Goal: Entertainment & Leisure: Consume media (video, audio)

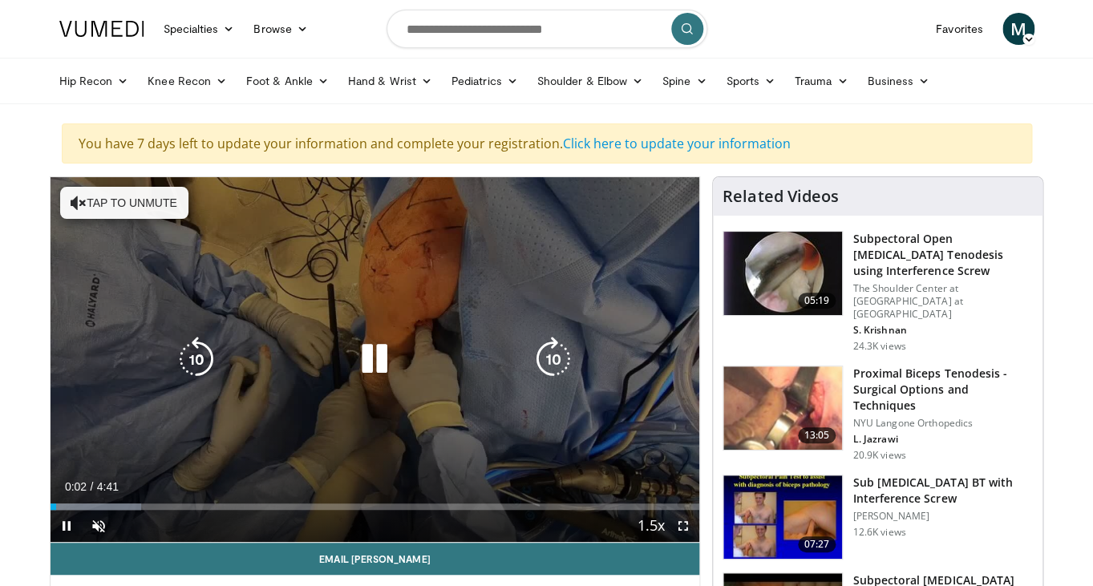
click at [367, 354] on icon "Video Player" at bounding box center [374, 359] width 45 height 45
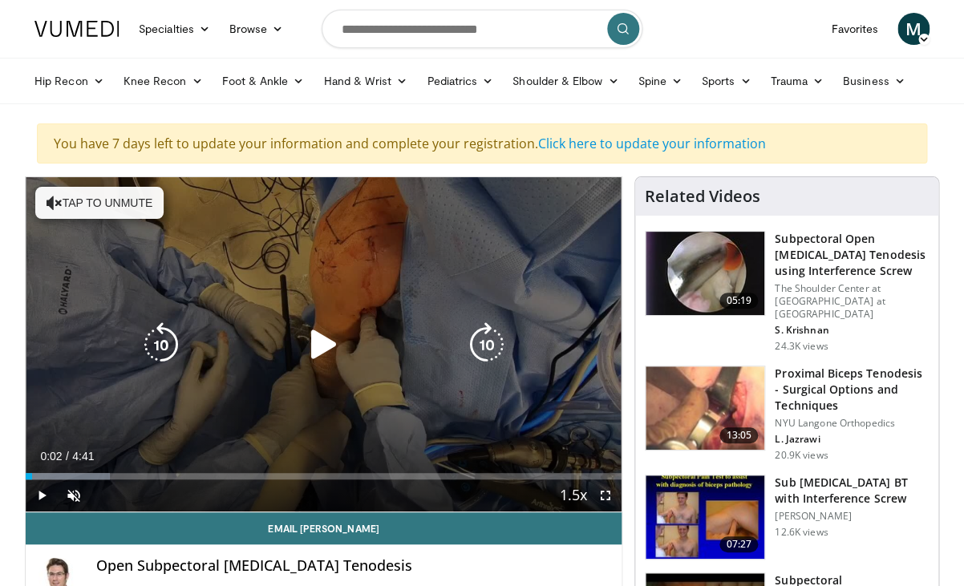
click at [313, 331] on icon "Video Player" at bounding box center [323, 344] width 45 height 45
click at [118, 207] on button "Tap to unmute" at bounding box center [99, 203] width 128 height 32
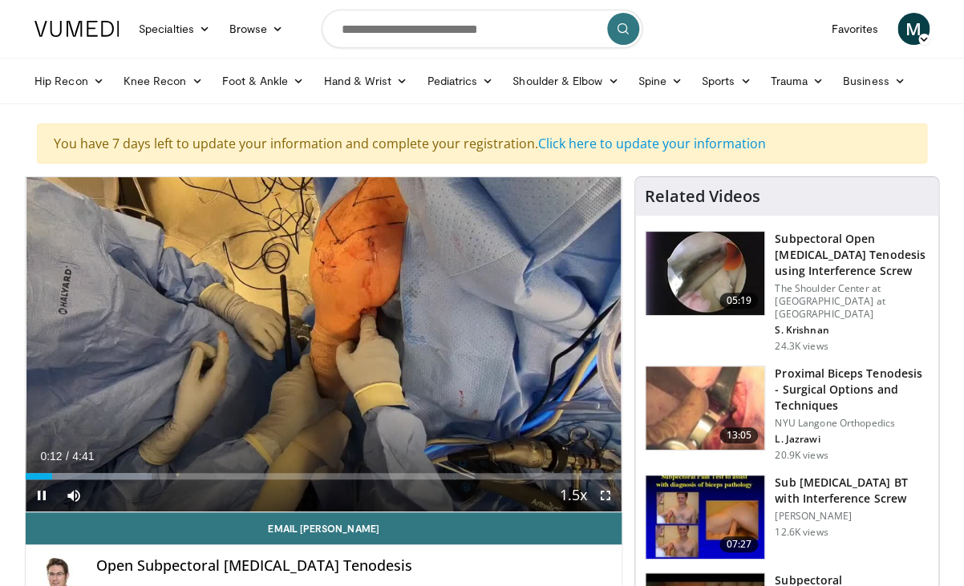
click at [610, 499] on span "Video Player" at bounding box center [605, 496] width 32 height 32
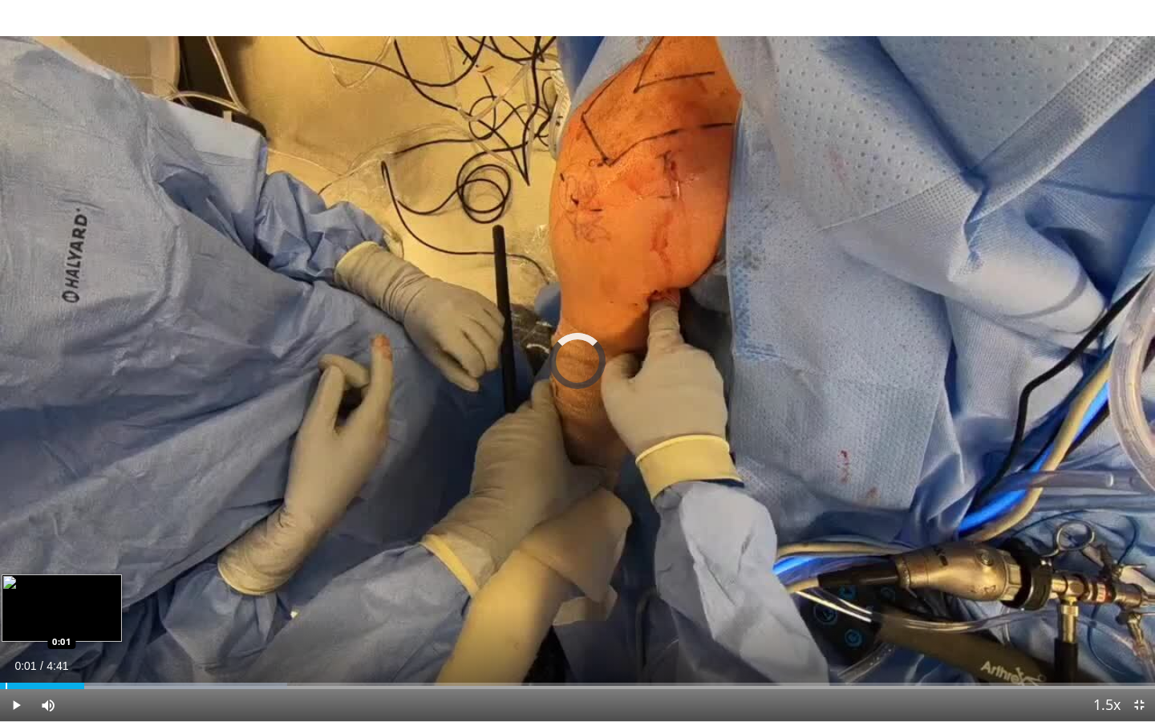
click at [6, 585] on div "Loaded : 24.89% 0:20 0:01" at bounding box center [577, 681] width 1155 height 15
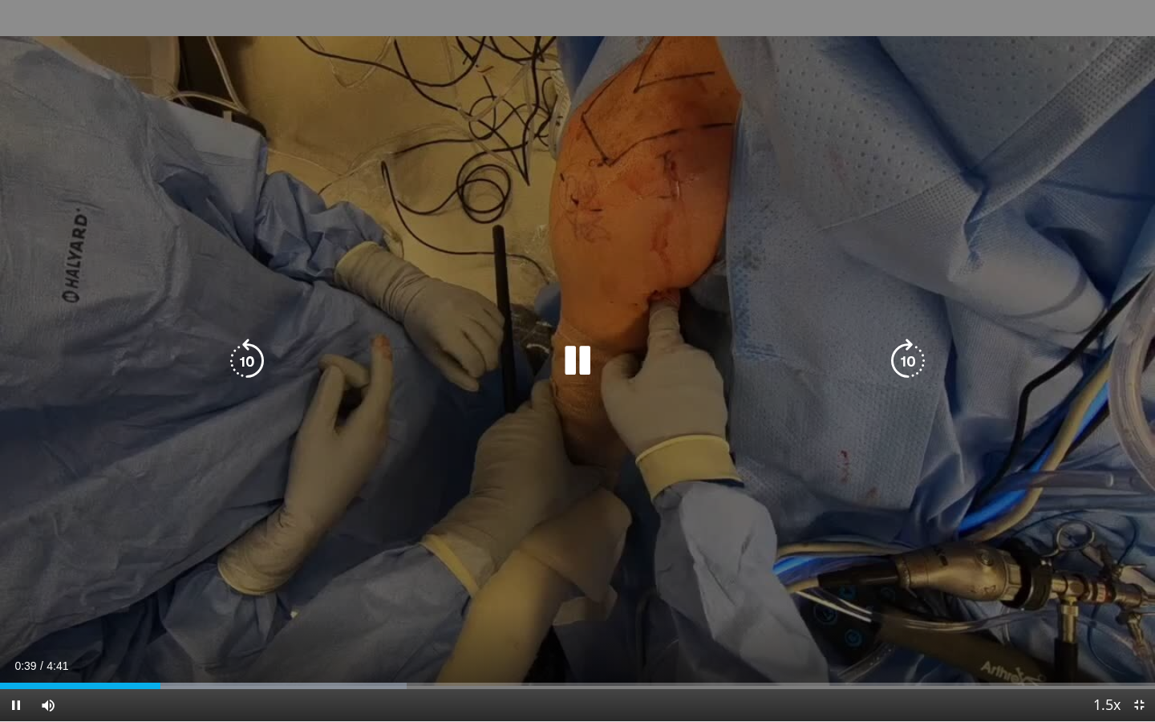
click at [559, 359] on icon "Video Player" at bounding box center [577, 360] width 45 height 45
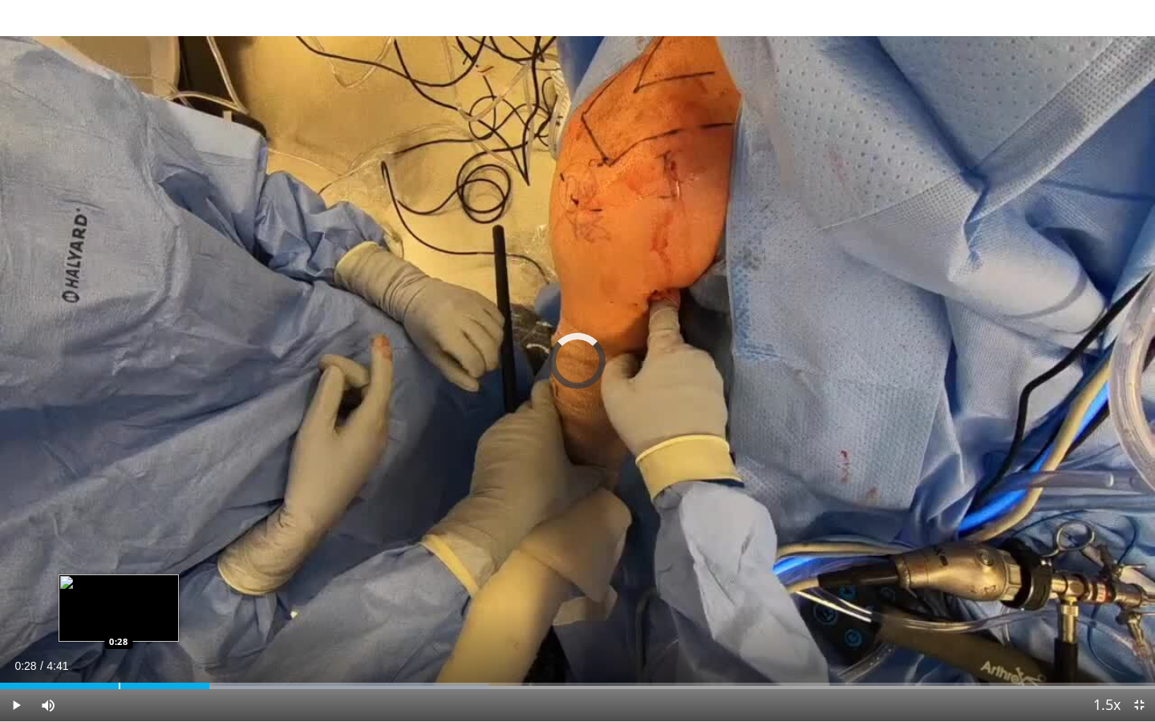
click at [119, 585] on div "Progress Bar" at bounding box center [120, 686] width 2 height 6
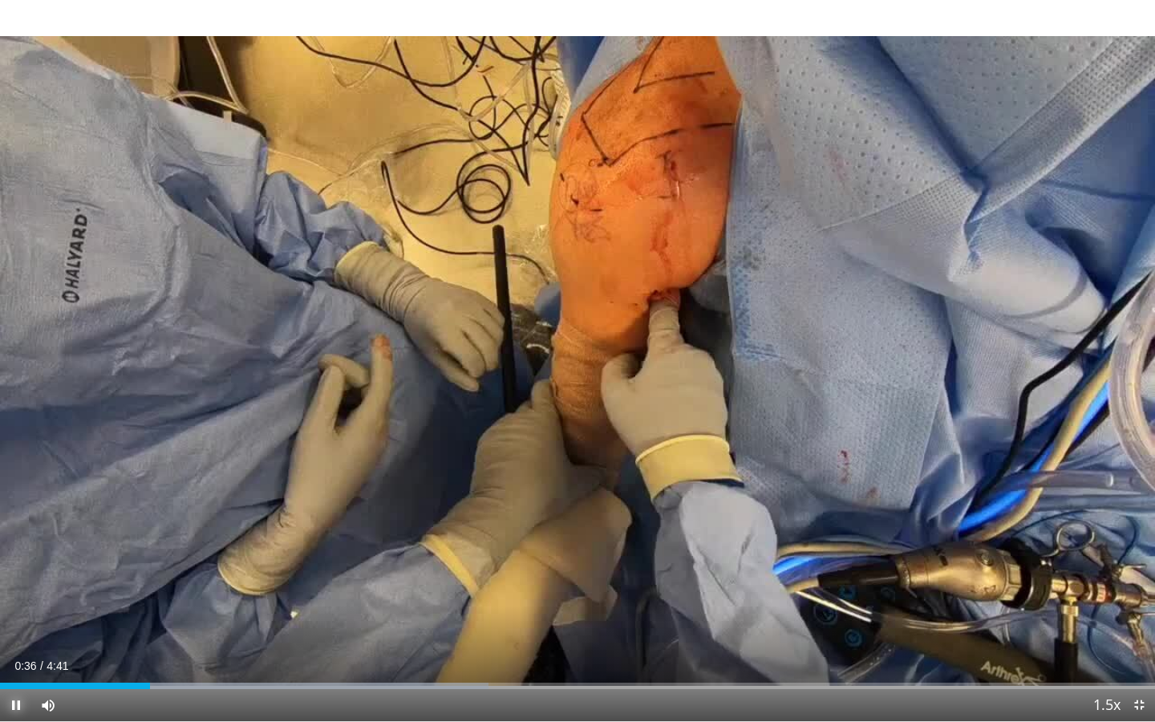
click at [31, 585] on span "Video Player" at bounding box center [16, 705] width 32 height 32
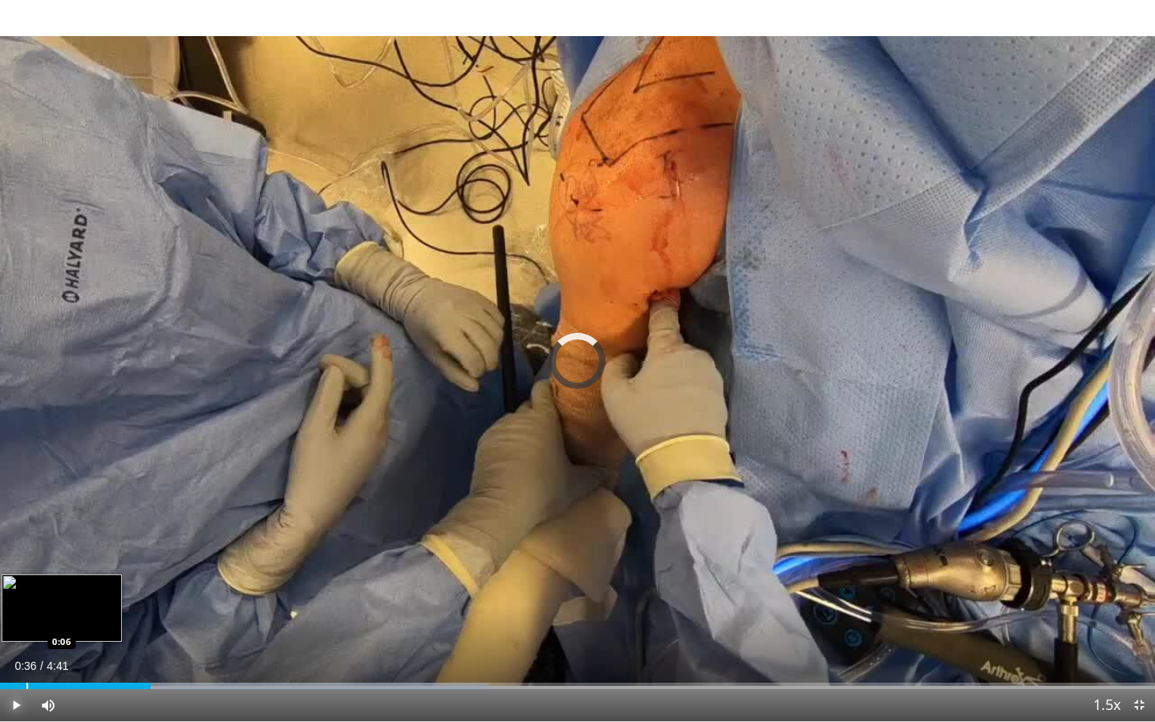
click at [26, 585] on div "Progress Bar" at bounding box center [27, 686] width 2 height 6
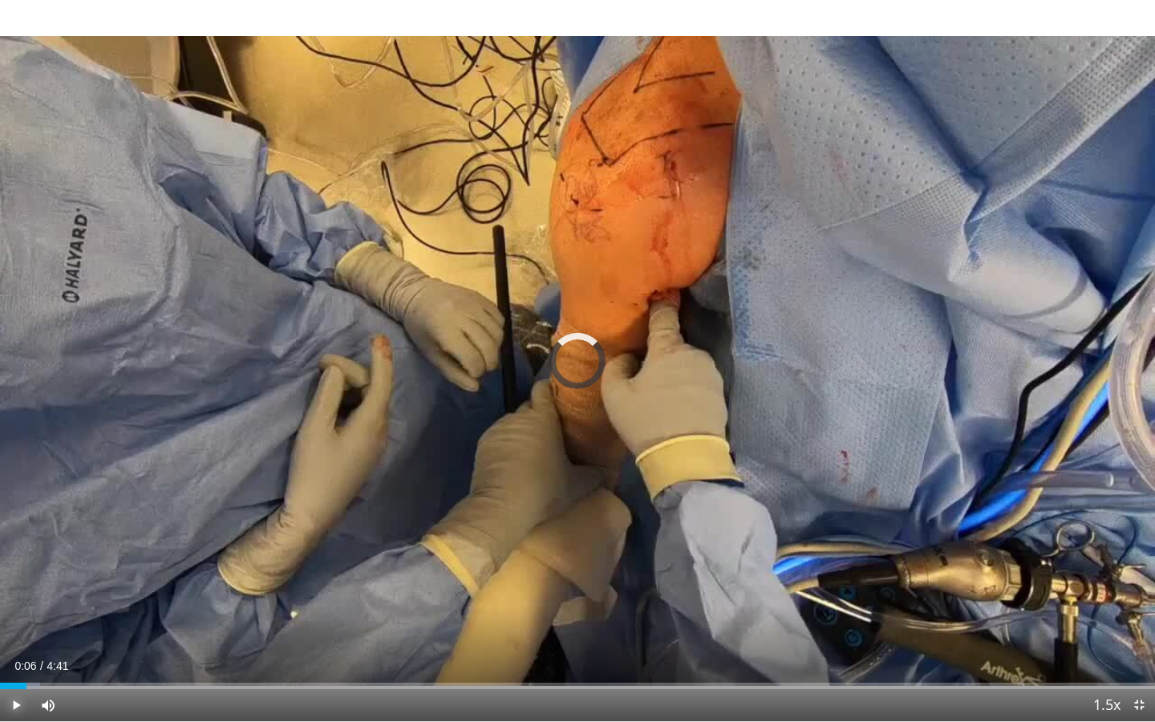
click at [12, 585] on span "Video Player" at bounding box center [16, 705] width 32 height 32
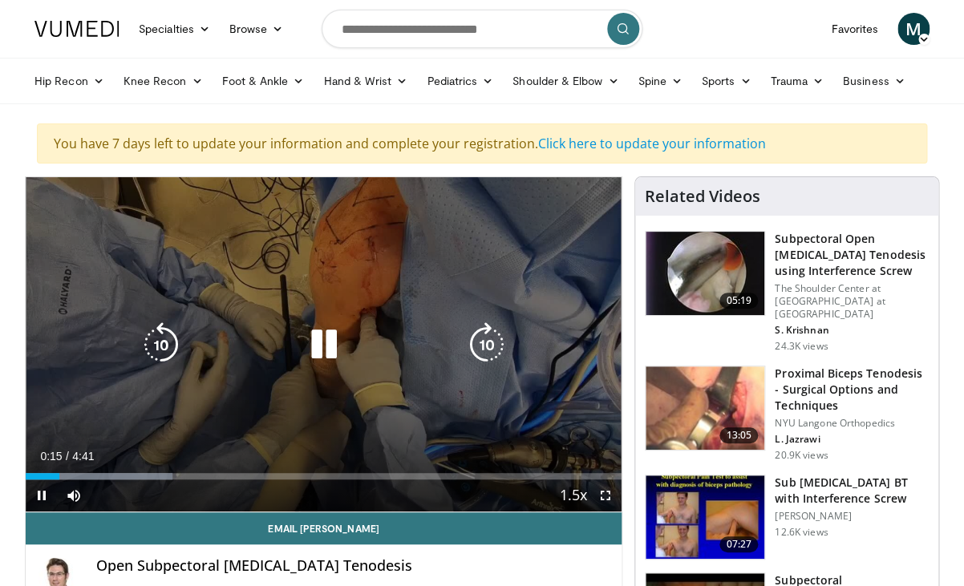
click at [314, 359] on icon "Video Player" at bounding box center [323, 344] width 45 height 45
click at [324, 356] on icon "Video Player" at bounding box center [323, 344] width 45 height 45
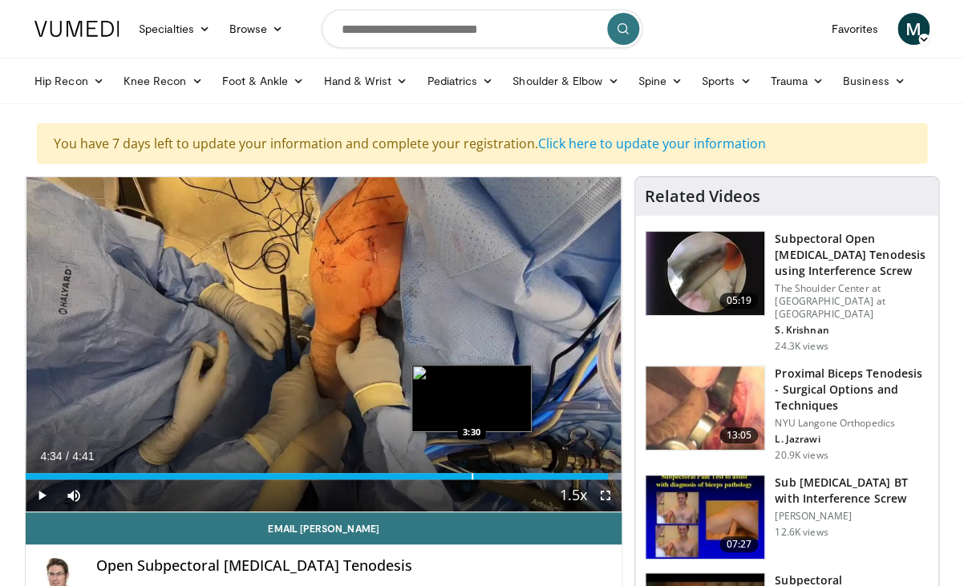
click at [472, 478] on div "4:34" at bounding box center [317, 476] width 582 height 6
